Goal: Task Accomplishment & Management: Complete application form

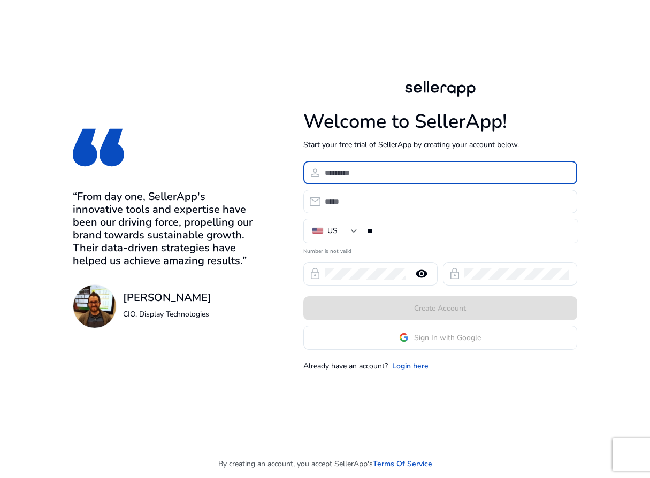
click at [368, 176] on input at bounding box center [447, 173] width 244 height 12
click at [404, 364] on link "Login here" at bounding box center [410, 365] width 36 height 11
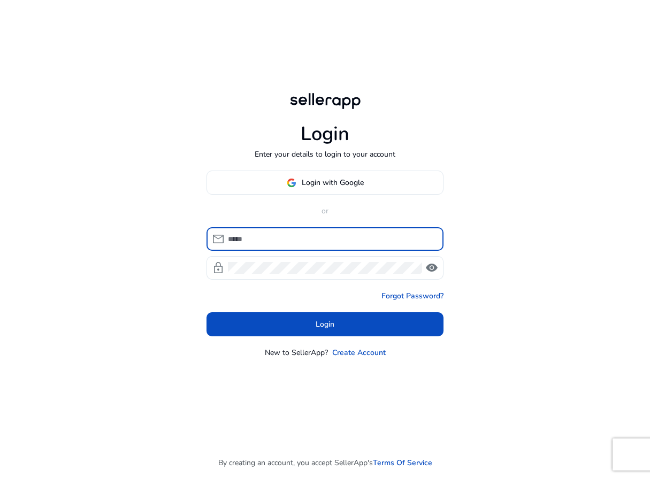
type input "**********"
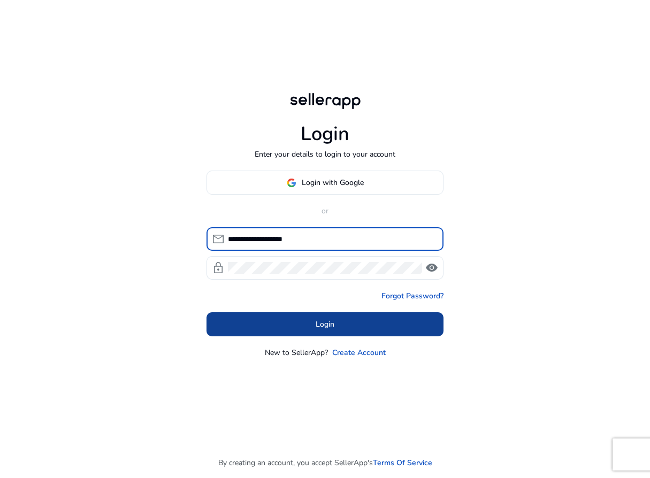
click at [367, 323] on span at bounding box center [324, 325] width 237 height 26
